Goal: Task Accomplishment & Management: Complete application form

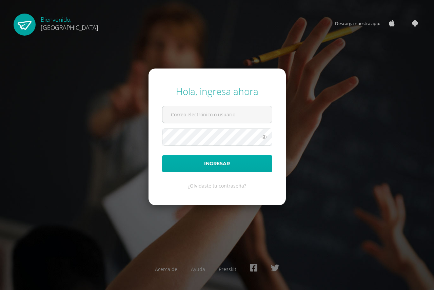
type input "[EMAIL_ADDRESS][DOMAIN_NAME]"
click at [216, 163] on button "Ingresar" at bounding box center [217, 163] width 110 height 17
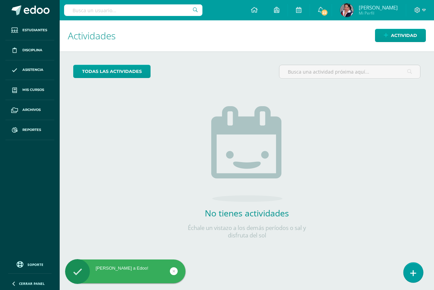
click at [414, 274] on icon at bounding box center [413, 273] width 6 height 8
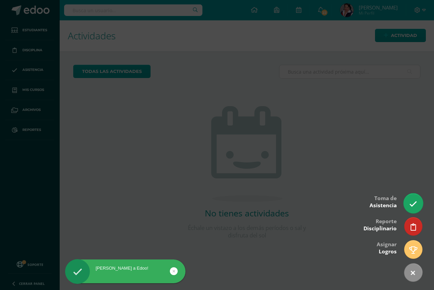
click at [412, 203] on icon at bounding box center [413, 204] width 8 height 8
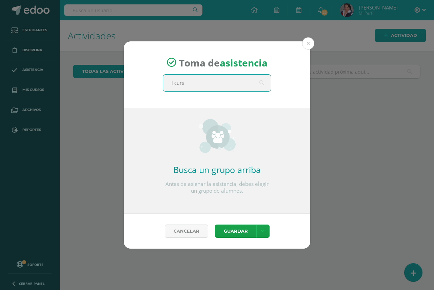
type input "i curso"
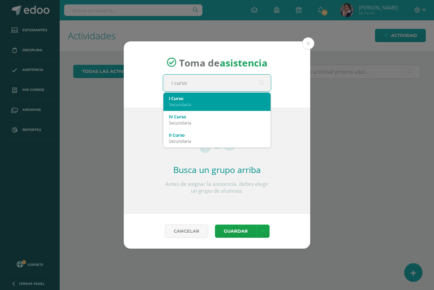
click at [198, 101] on div "Secundaria" at bounding box center [217, 104] width 96 height 6
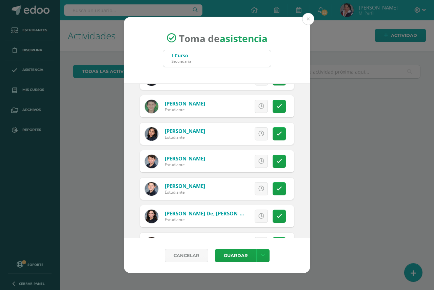
scroll to position [407, 0]
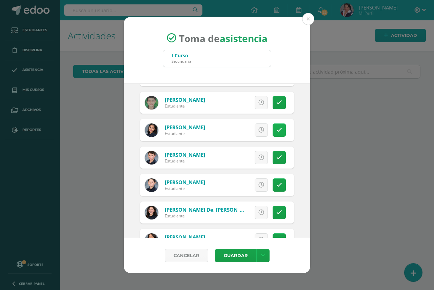
click at [277, 133] on link at bounding box center [279, 129] width 13 height 13
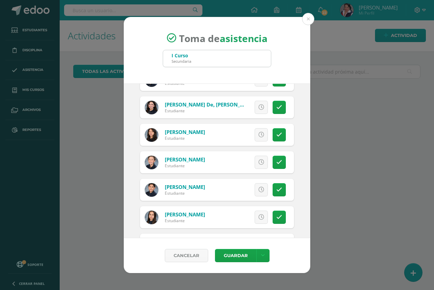
scroll to position [543, 0]
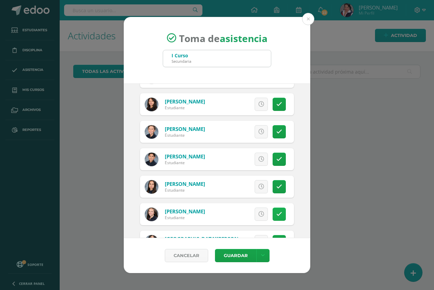
click at [276, 213] on icon at bounding box center [279, 214] width 6 height 6
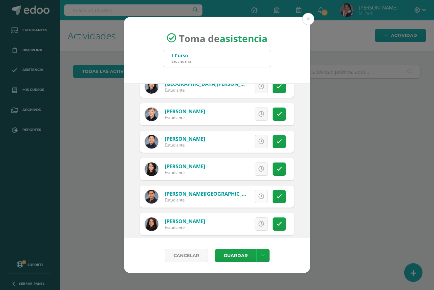
scroll to position [712, 0]
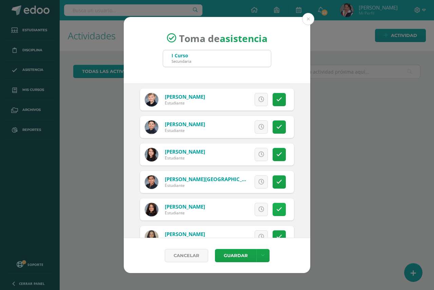
click at [277, 212] on icon at bounding box center [279, 210] width 6 height 6
click at [238, 258] on button "Guardar" at bounding box center [235, 255] width 41 height 13
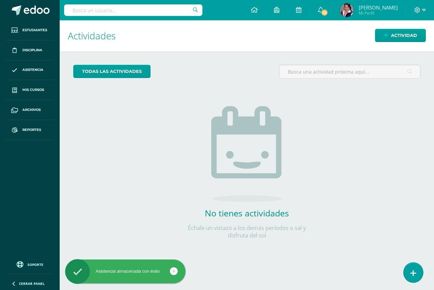
click at [415, 272] on icon at bounding box center [413, 273] width 6 height 8
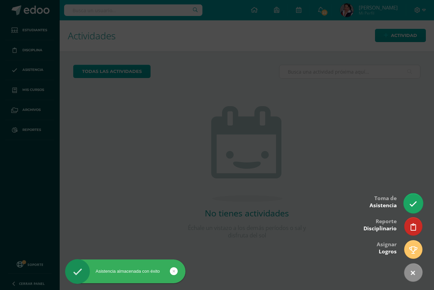
click at [412, 207] on icon at bounding box center [413, 204] width 8 height 8
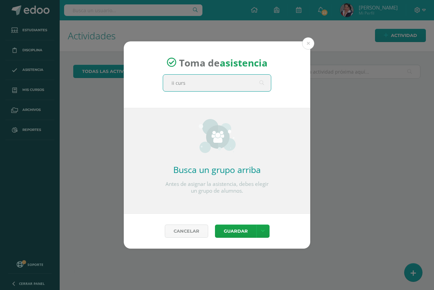
type input "ii curso"
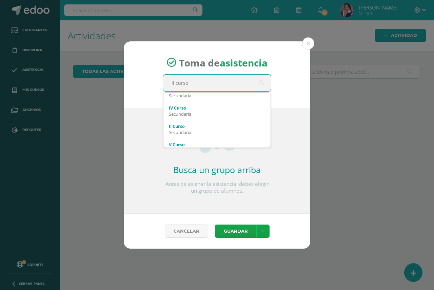
scroll to position [14, 0]
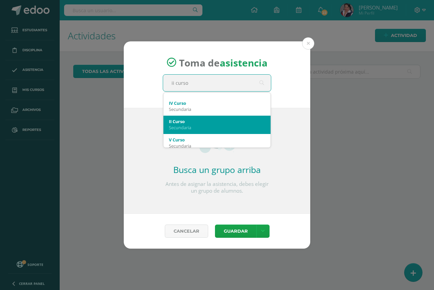
click at [203, 128] on div "Secundaria" at bounding box center [217, 127] width 96 height 6
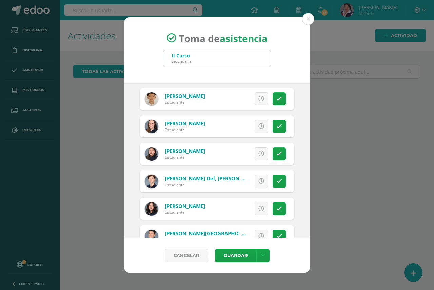
scroll to position [509, 0]
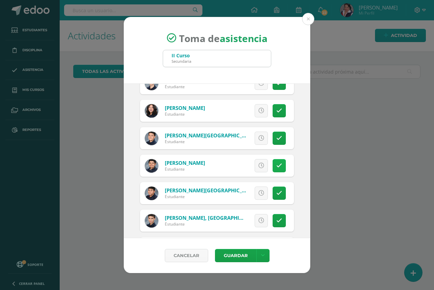
click at [276, 168] on icon at bounding box center [279, 166] width 6 height 6
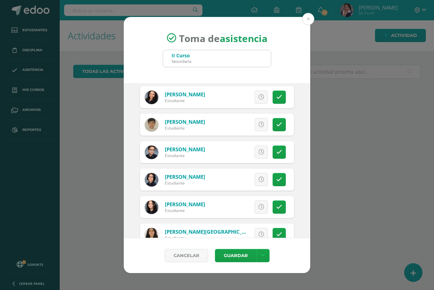
scroll to position [1018, 0]
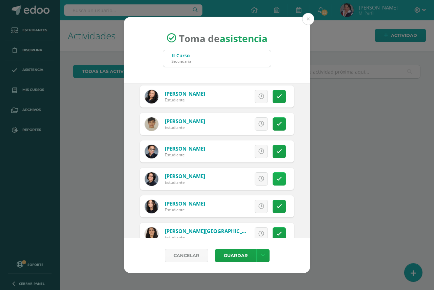
click at [276, 179] on icon at bounding box center [279, 179] width 6 height 6
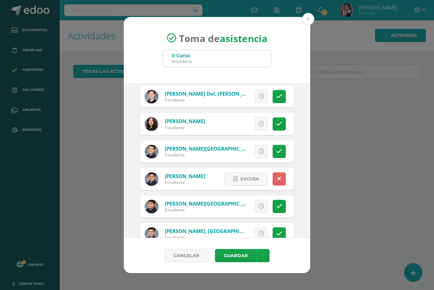
scroll to position [486, 0]
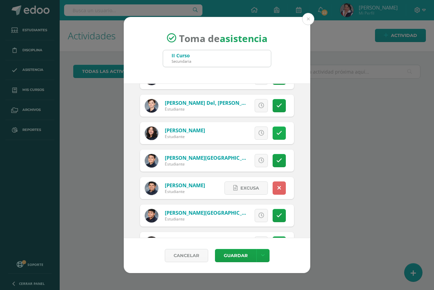
click at [275, 130] on link at bounding box center [279, 133] width 13 height 13
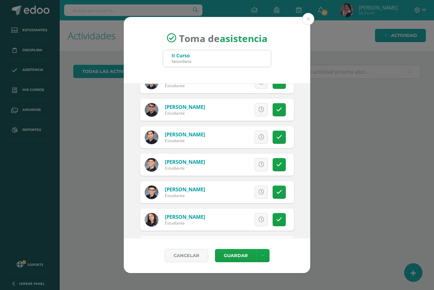
scroll to position [758, 0]
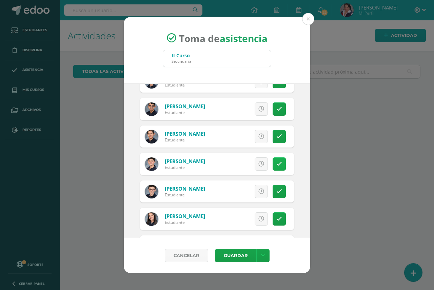
click at [273, 161] on link at bounding box center [279, 163] width 13 height 13
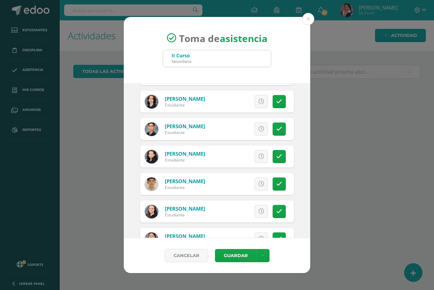
scroll to position [317, 0]
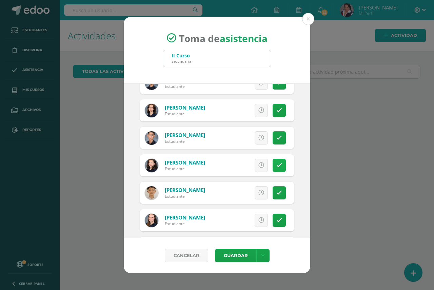
click at [276, 165] on icon at bounding box center [279, 165] width 6 height 6
click at [229, 254] on button "Guardar" at bounding box center [235, 255] width 41 height 13
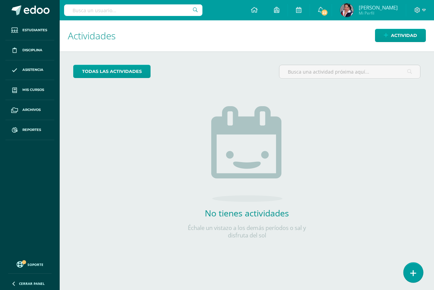
click at [414, 273] on icon at bounding box center [413, 273] width 6 height 8
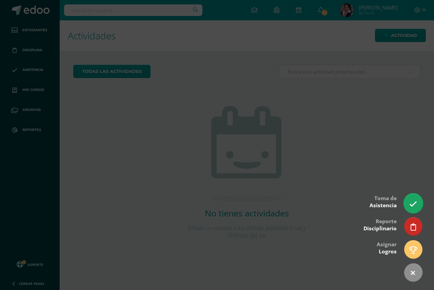
click at [413, 204] on icon at bounding box center [413, 204] width 8 height 8
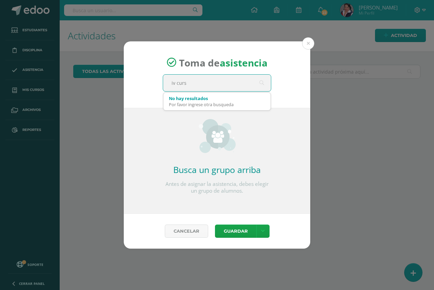
type input "iv curso"
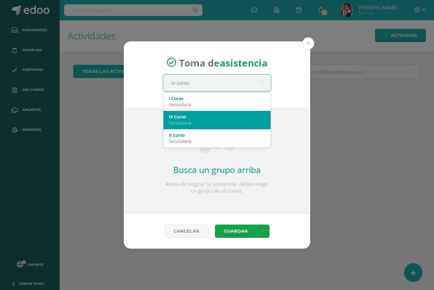
click at [197, 120] on div "Secundaria" at bounding box center [217, 123] width 96 height 6
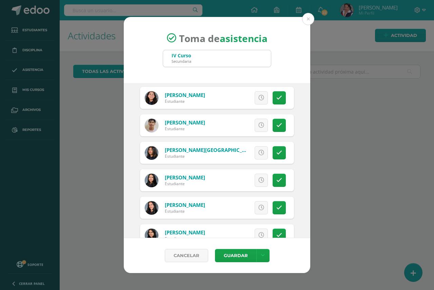
scroll to position [733, 0]
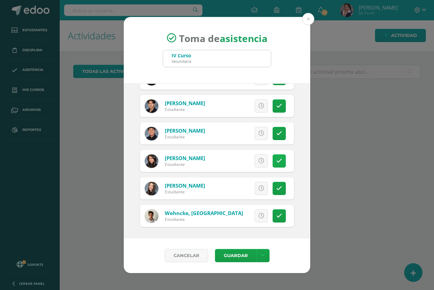
click at [276, 160] on icon at bounding box center [279, 161] width 6 height 6
click at [240, 255] on button "Guardar" at bounding box center [235, 255] width 41 height 13
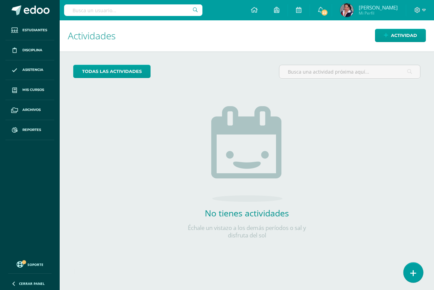
click at [415, 274] on icon at bounding box center [413, 273] width 6 height 8
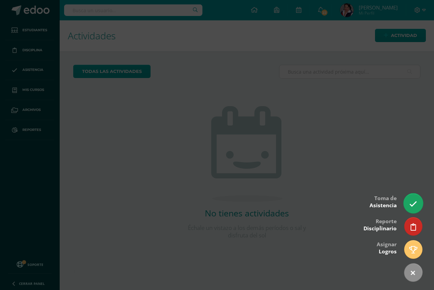
click at [415, 201] on icon at bounding box center [413, 204] width 8 height 8
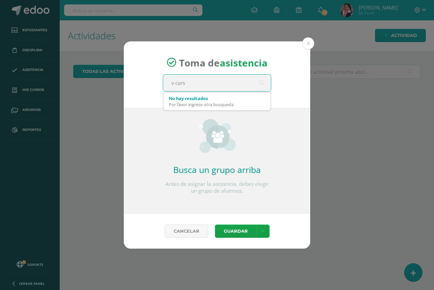
type input "v curso"
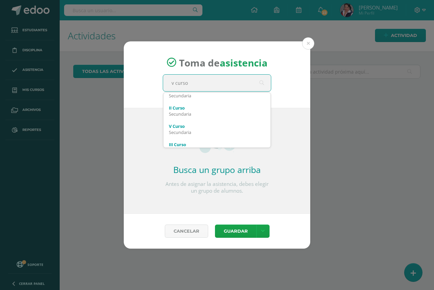
scroll to position [41, 0]
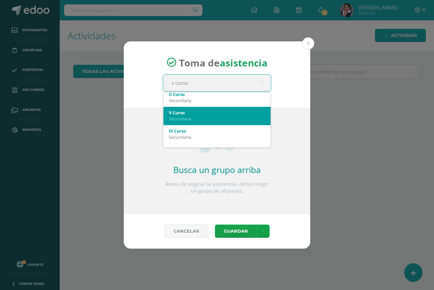
click at [186, 121] on div "Secundaria" at bounding box center [217, 119] width 96 height 6
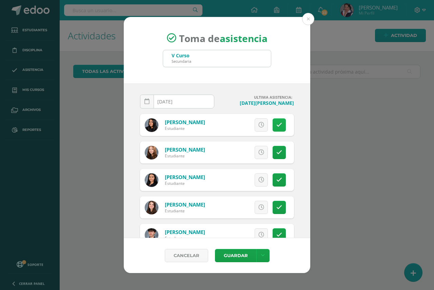
click at [277, 127] on icon at bounding box center [279, 125] width 6 height 6
click at [276, 180] on icon at bounding box center [279, 180] width 6 height 6
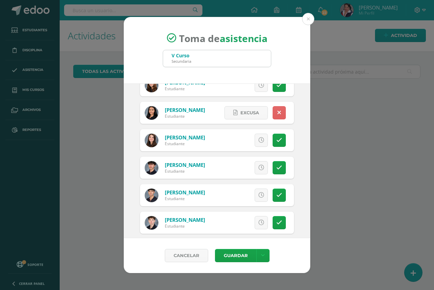
scroll to position [68, 0]
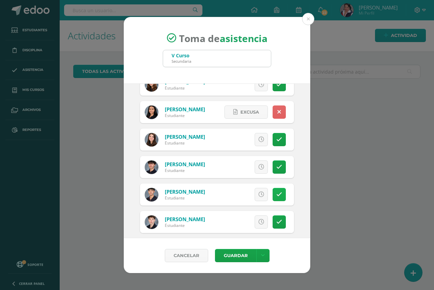
click at [276, 193] on icon at bounding box center [279, 195] width 6 height 6
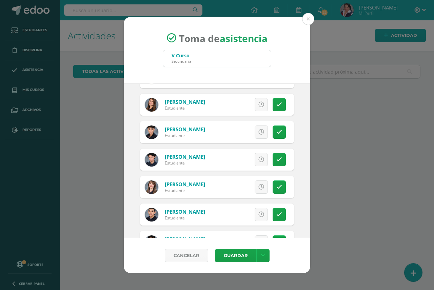
scroll to position [305, 0]
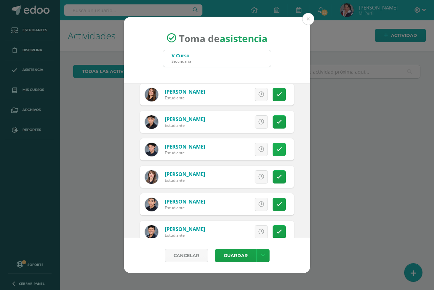
click at [276, 149] on icon at bounding box center [279, 150] width 6 height 6
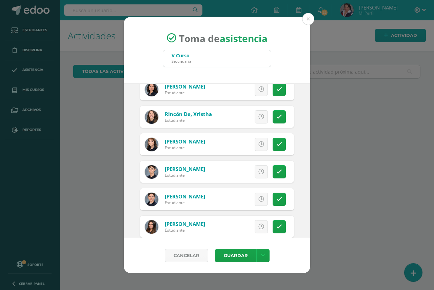
scroll to position [666, 0]
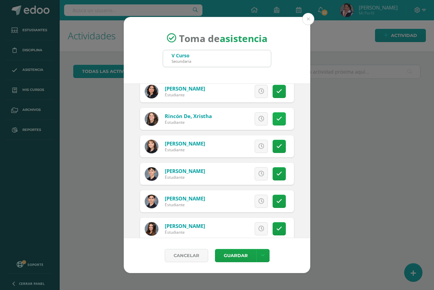
click at [276, 116] on icon at bounding box center [279, 119] width 6 height 6
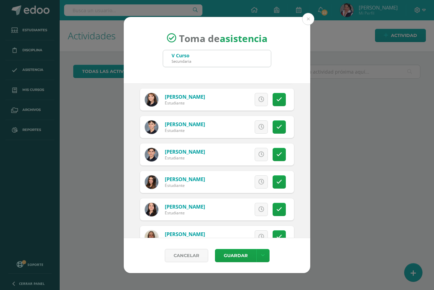
scroll to position [733, 0]
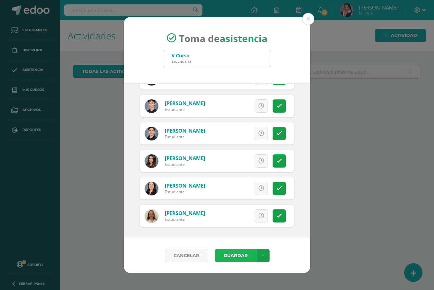
click at [237, 256] on button "Guardar" at bounding box center [235, 255] width 41 height 13
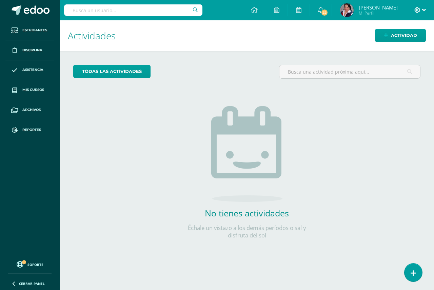
click at [424, 9] on icon at bounding box center [424, 10] width 4 height 6
click at [405, 46] on span "Cerrar sesión" at bounding box center [403, 46] width 31 height 6
